Goal: Task Accomplishment & Management: Complete application form

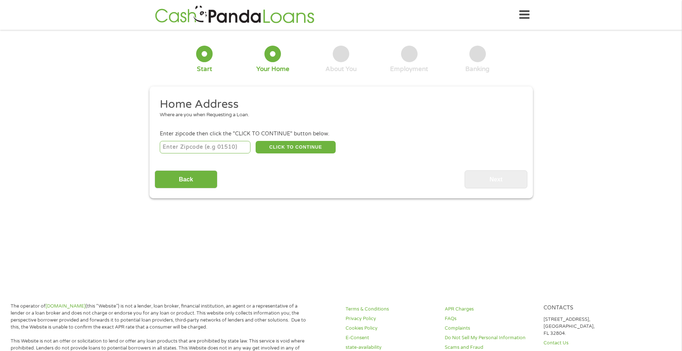
click at [206, 52] on div at bounding box center [204, 54] width 17 height 17
click at [206, 54] on div at bounding box center [204, 54] width 17 height 17
click at [204, 68] on div "Start" at bounding box center [204, 69] width 15 height 8
click at [204, 71] on div "Start" at bounding box center [204, 69] width 15 height 8
click at [239, 148] on input "number" at bounding box center [205, 147] width 91 height 12
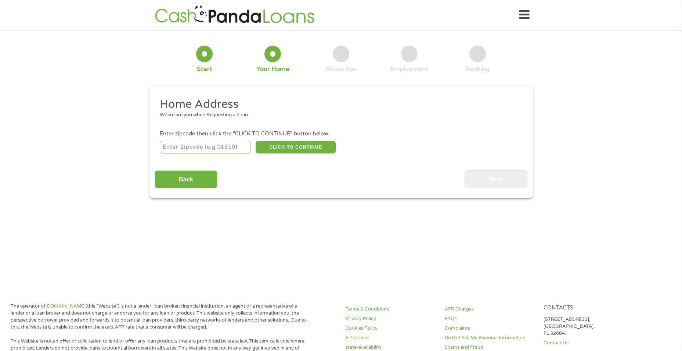
type input "63368"
click at [293, 149] on button "CLICK TO CONTINUE" at bounding box center [296, 147] width 80 height 12
type input "63368"
type input "O Fallon"
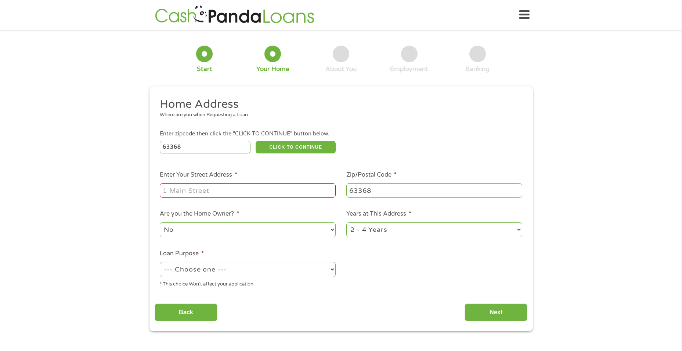
click at [265, 191] on input "Enter Your Street Address *" at bounding box center [248, 190] width 176 height 14
click at [208, 60] on div at bounding box center [204, 54] width 17 height 17
click at [279, 56] on div at bounding box center [273, 54] width 17 height 17
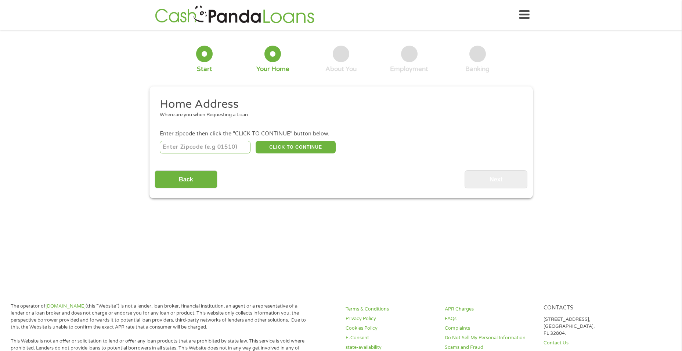
click at [216, 153] on input "number" at bounding box center [205, 147] width 91 height 12
click at [232, 149] on input "number" at bounding box center [205, 147] width 91 height 12
click at [177, 149] on input "number" at bounding box center [205, 147] width 91 height 12
click at [184, 143] on input "number" at bounding box center [205, 147] width 91 height 12
click at [179, 148] on input "number" at bounding box center [205, 147] width 91 height 12
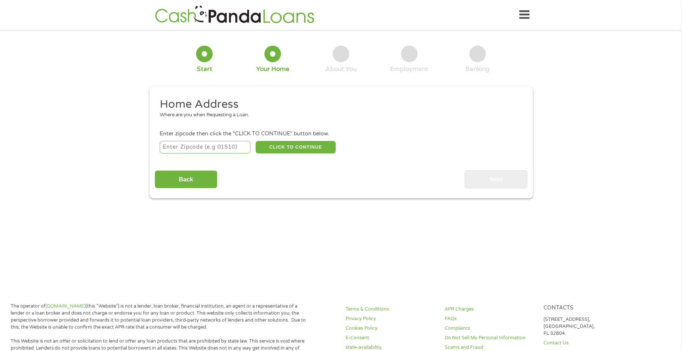
click at [184, 147] on input "number" at bounding box center [205, 147] width 91 height 12
click at [204, 144] on input "number" at bounding box center [205, 147] width 91 height 12
type input "63368"
click at [300, 144] on button "CLICK TO CONTINUE" at bounding box center [296, 147] width 80 height 12
type input "63368"
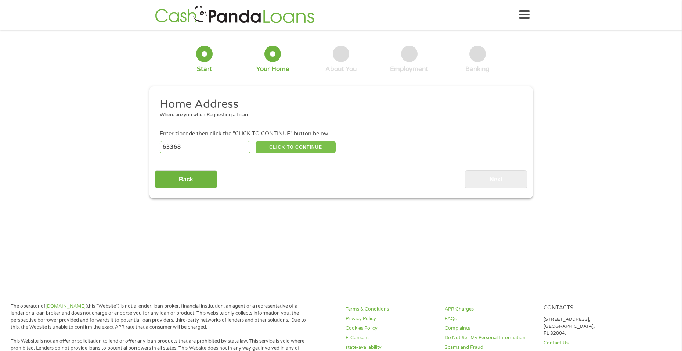
type input "O Fallon"
select select "[US_STATE]"
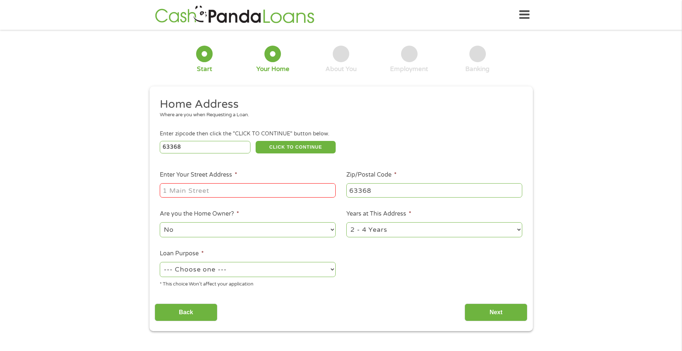
click at [270, 193] on input "Enter Your Street Address *" at bounding box center [248, 190] width 176 height 14
click at [183, 189] on input "Enter Your Street Address *" at bounding box center [248, 190] width 176 height 14
click at [183, 190] on input "Enter Your Street Address *" at bounding box center [248, 190] width 176 height 14
drag, startPoint x: 183, startPoint y: 190, endPoint x: 178, endPoint y: 190, distance: 5.2
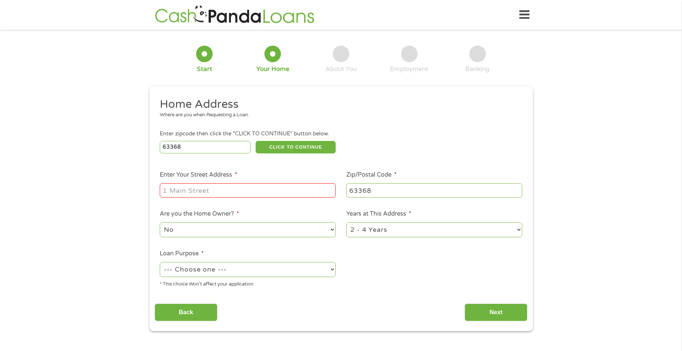
click at [178, 190] on input "Enter Your Street Address *" at bounding box center [248, 190] width 176 height 14
click at [228, 229] on select "No Yes" at bounding box center [248, 229] width 176 height 15
click at [191, 273] on select "--- Choose one --- Pay Bills Debt Consolidation Home Improvement Major Purchase…" at bounding box center [248, 269] width 176 height 15
click at [211, 315] on input "Back" at bounding box center [186, 312] width 63 height 18
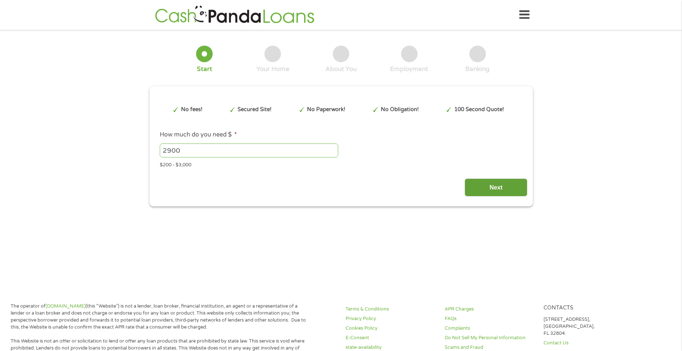
click at [490, 192] on input "Next" at bounding box center [496, 187] width 63 height 18
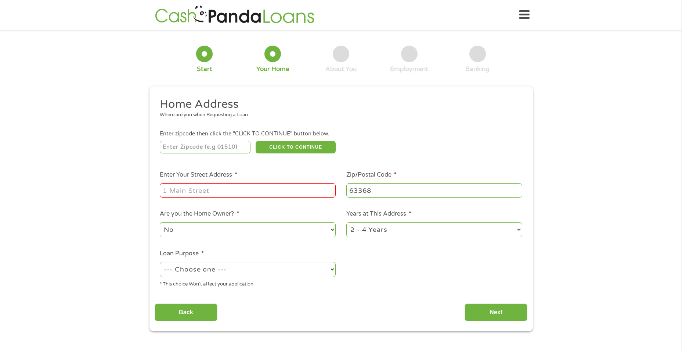
click at [334, 230] on select "No Yes" at bounding box center [248, 229] width 176 height 15
select select "yes"
click at [160, 222] on select "No Yes" at bounding box center [248, 229] width 176 height 15
click at [330, 273] on select "--- Choose one --- Pay Bills Debt Consolidation Home Improvement Major Purchase…" at bounding box center [248, 269] width 176 height 15
select select "paybills"
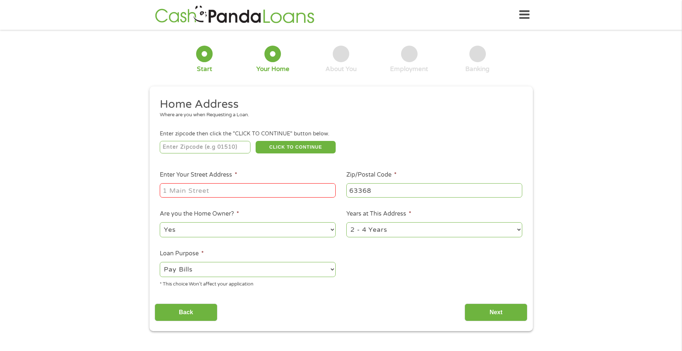
click at [160, 262] on select "--- Choose one --- Pay Bills Debt Consolidation Home Improvement Major Purchase…" at bounding box center [248, 269] width 176 height 15
click at [521, 232] on select "1 Year or less 1 - 2 Years 2 - 4 Years Over 4 Years" at bounding box center [435, 229] width 176 height 15
select select "24months"
click at [347, 222] on select "1 Year or less 1 - 2 Years 2 - 4 Years Over 4 Years" at bounding box center [435, 229] width 176 height 15
click at [240, 188] on input "Enter Your Street Address *" at bounding box center [248, 190] width 176 height 14
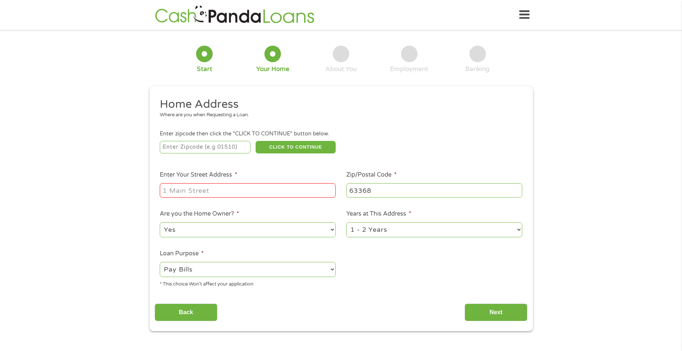
click at [240, 188] on input "Enter Your Street Address *" at bounding box center [248, 190] width 176 height 14
type input "[STREET_ADDRESS]"
click at [496, 309] on input "Next" at bounding box center [496, 312] width 63 height 18
click at [493, 313] on input "Next" at bounding box center [496, 312] width 63 height 18
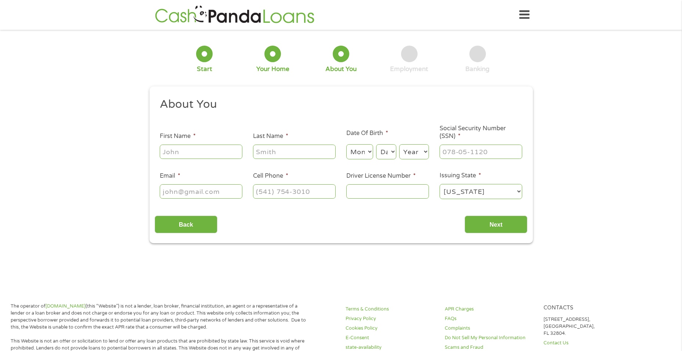
click at [217, 149] on input "First Name *" at bounding box center [201, 151] width 83 height 14
type input "[PERSON_NAME]"
select select "5"
select select "2"
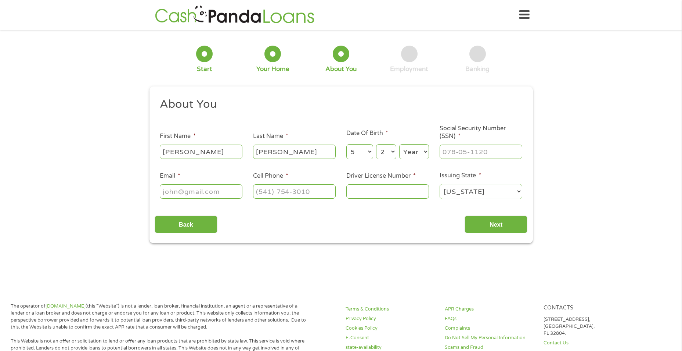
select select "1977"
type input "[EMAIL_ADDRESS][DOMAIN_NAME]"
type input "[PHONE_NUMBER]"
type input "___-__-____"
click at [461, 152] on input "___-__-____" at bounding box center [481, 151] width 83 height 14
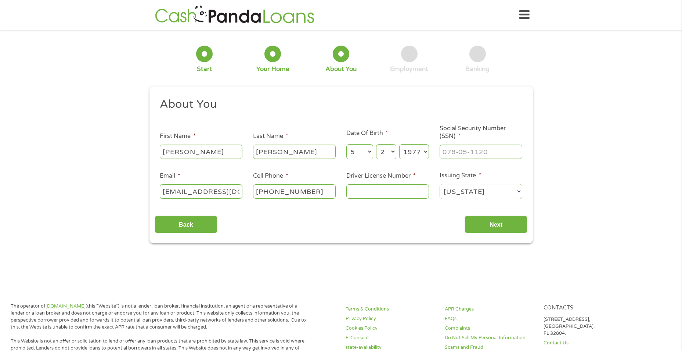
click at [410, 190] on input "Driver License Number *" at bounding box center [388, 191] width 83 height 14
